Goal: Contribute content: Contribute content

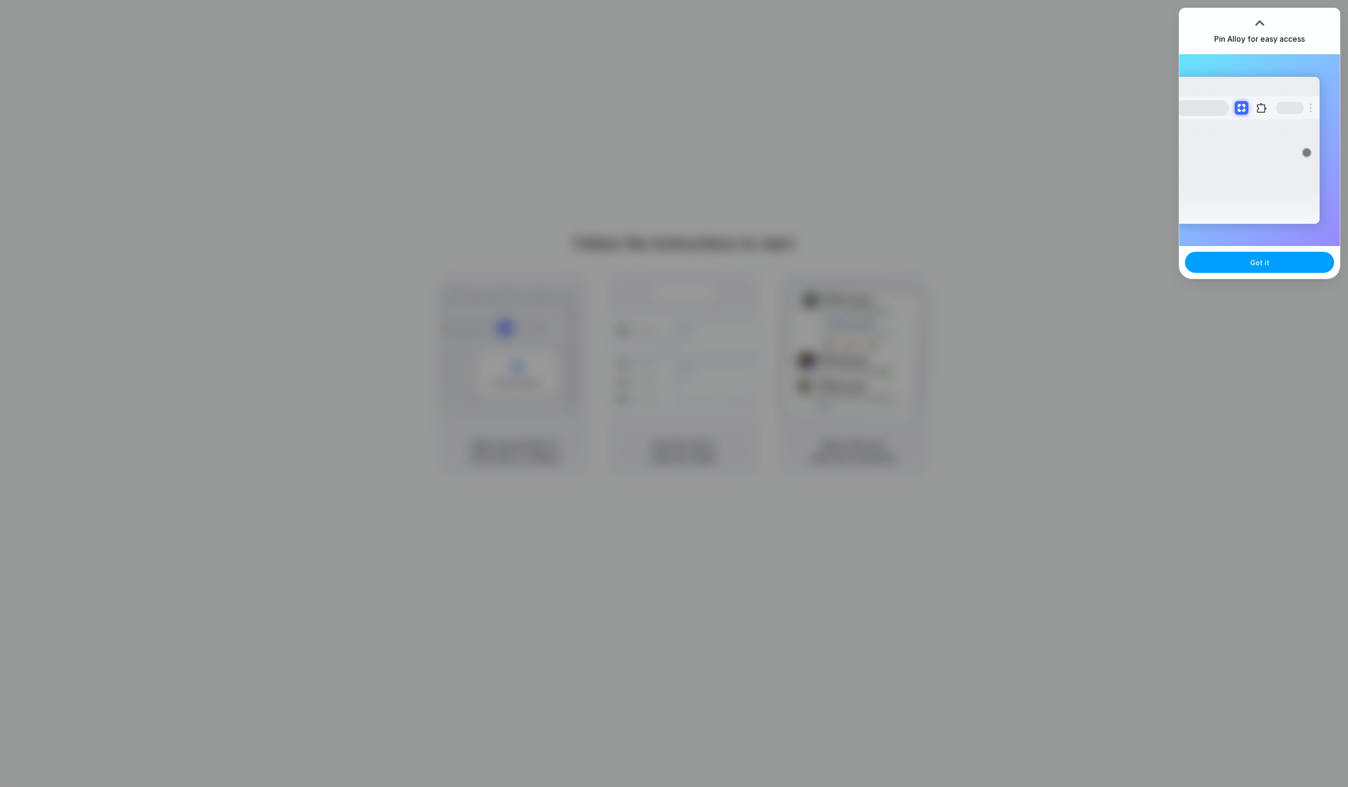
click at [1270, 265] on button "Got it" at bounding box center [1259, 262] width 149 height 21
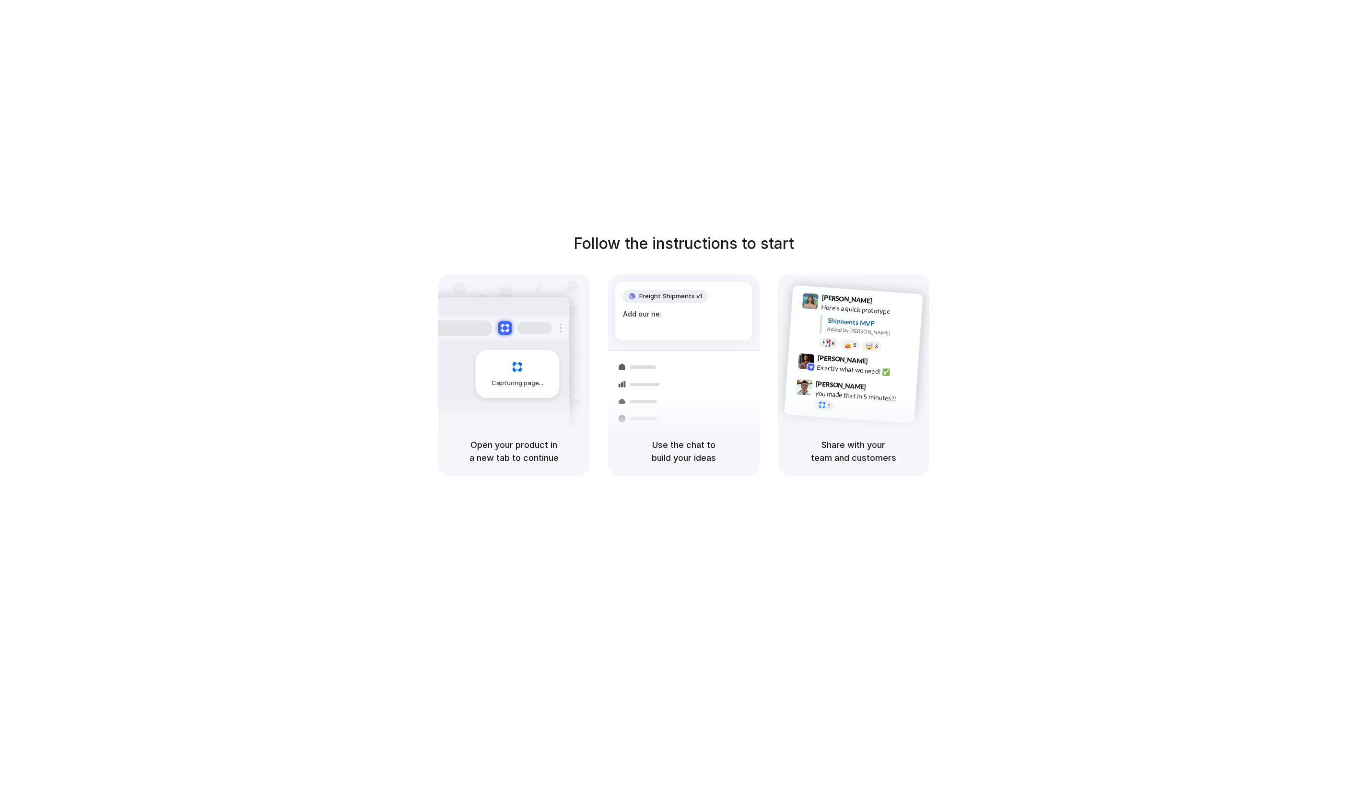
click at [207, 60] on div "Follow the instructions to start Capturing page Open your product in a new tab …" at bounding box center [684, 403] width 1368 height 806
click at [674, 394] on div at bounding box center [674, 394] width 0 height 0
click at [708, 394] on div "Container from [GEOGRAPHIC_DATA] 40ft • ETA [DATE] • In transit Express deliver…" at bounding box center [719, 418] width 102 height 134
